Goal: Book appointment/travel/reservation

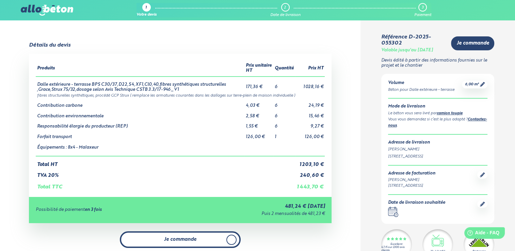
click at [235, 236] on span at bounding box center [231, 240] width 10 height 10
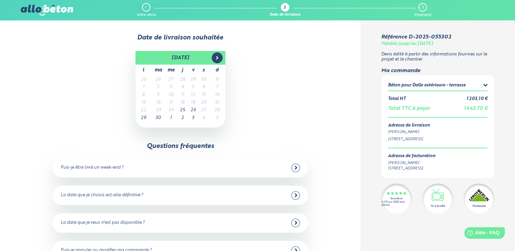
click at [219, 58] on icon at bounding box center [216, 57] width 5 height 5
click at [297, 168] on icon at bounding box center [295, 168] width 3 height 6
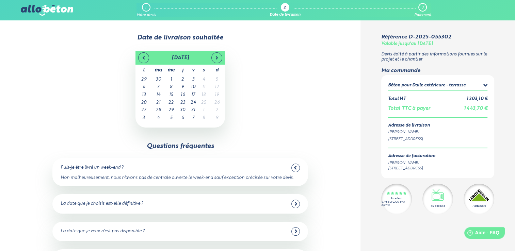
click at [298, 205] on div at bounding box center [295, 204] width 9 height 9
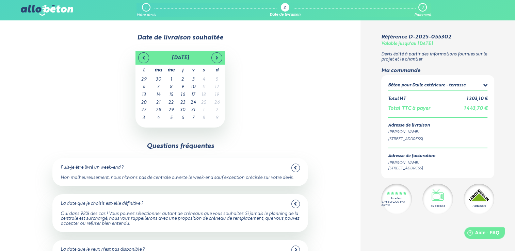
click at [298, 205] on div at bounding box center [295, 204] width 9 height 9
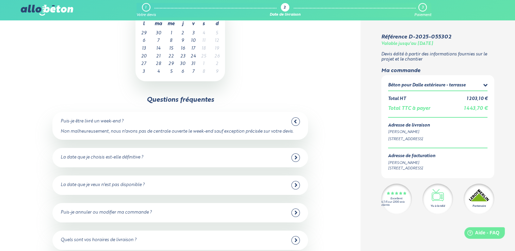
scroll to position [109, 0]
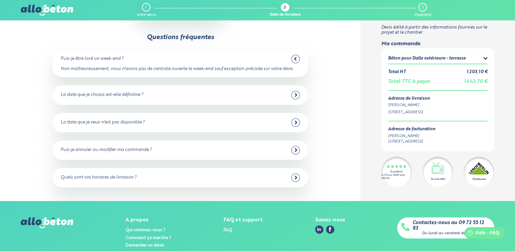
click at [296, 149] on icon at bounding box center [296, 150] width 2 height 4
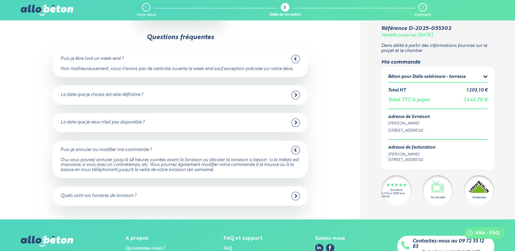
click at [297, 196] on icon at bounding box center [295, 196] width 3 height 6
